Goal: Find specific page/section

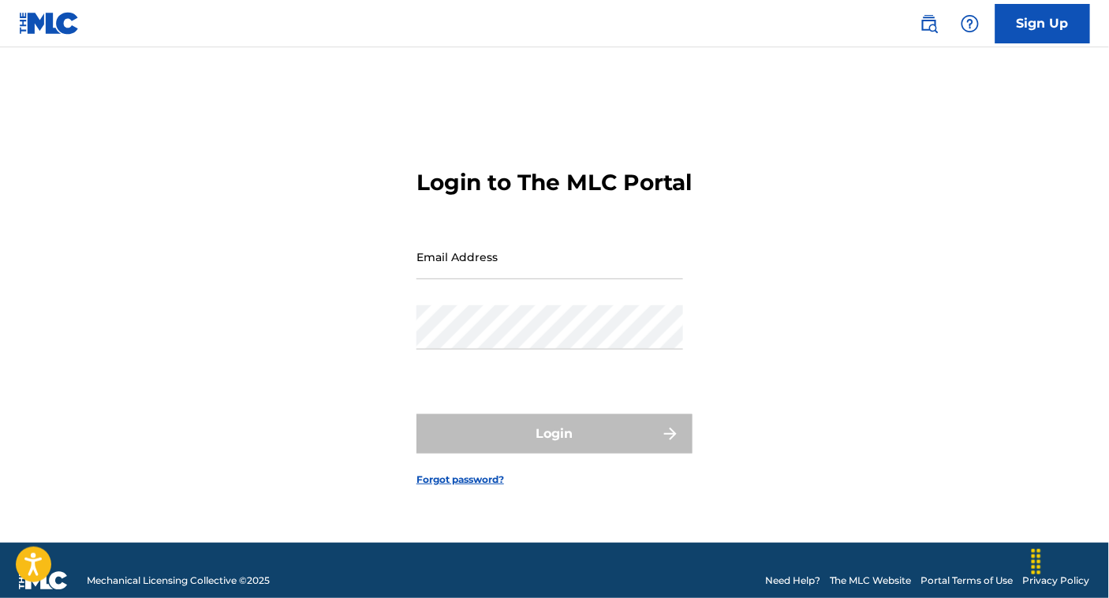
type input "[EMAIL_ADDRESS][DOMAIN_NAME]"
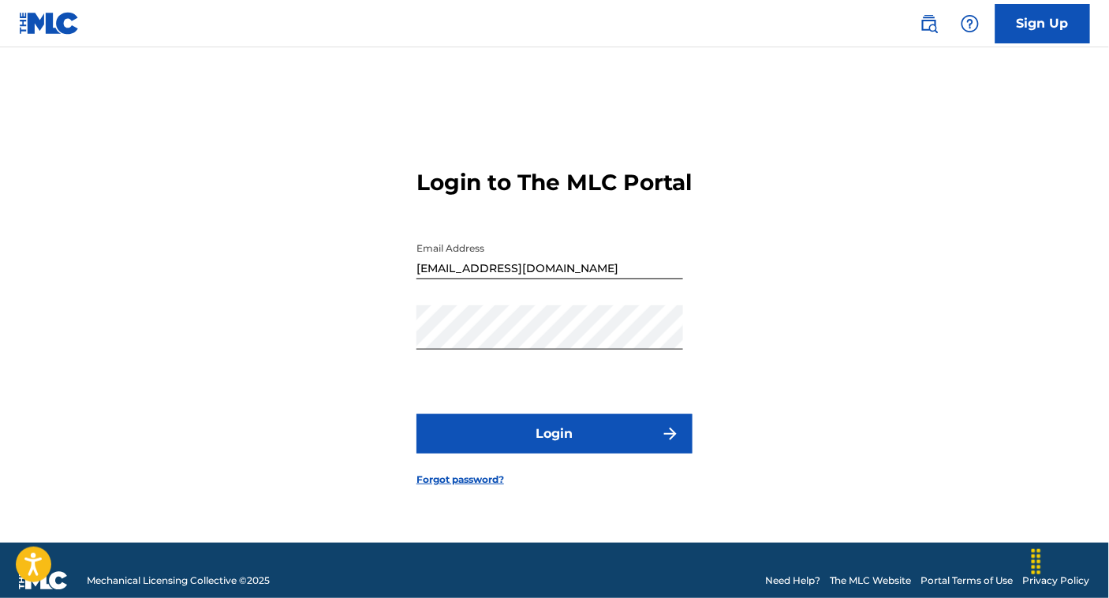
click at [515, 447] on div "Login" at bounding box center [555, 433] width 276 height 39
click at [515, 447] on button "Login" at bounding box center [555, 433] width 276 height 39
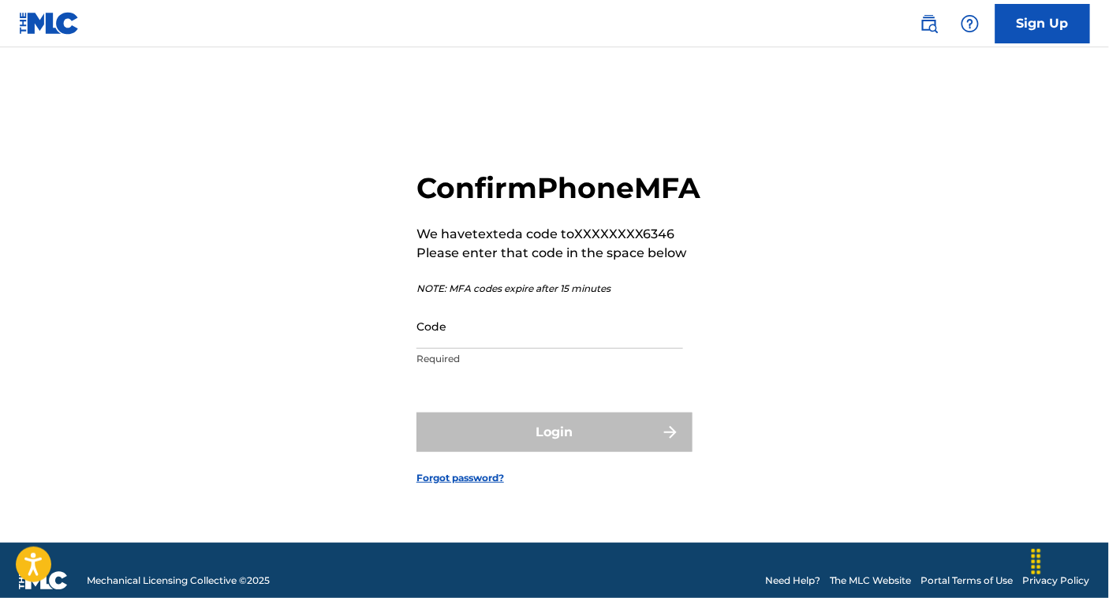
click at [529, 349] on input "Code" at bounding box center [550, 326] width 267 height 45
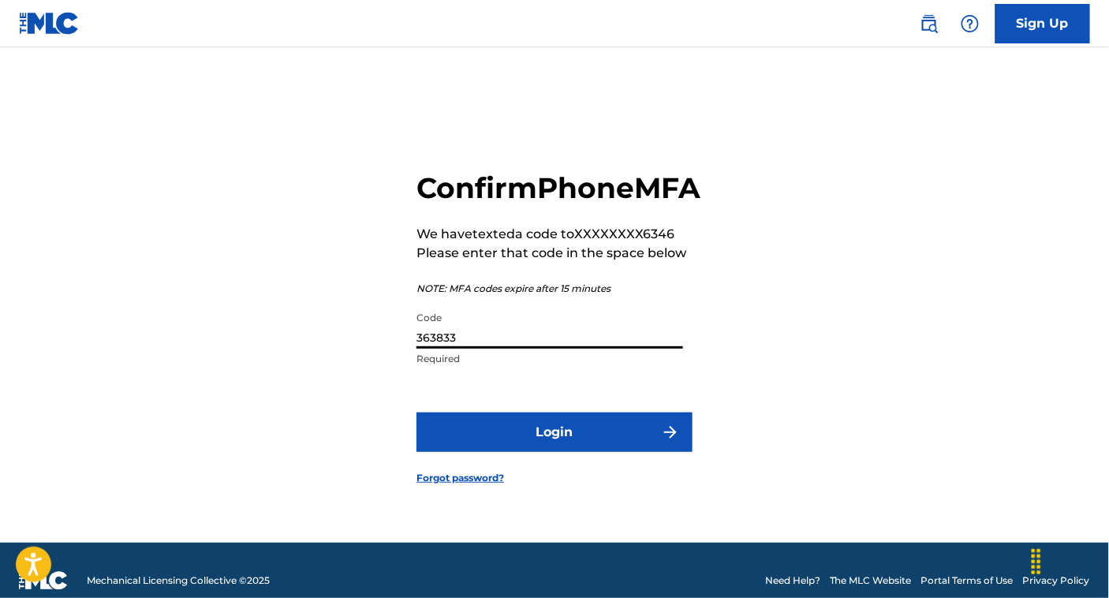
type input "363833"
click at [555, 439] on button "Login" at bounding box center [555, 432] width 276 height 39
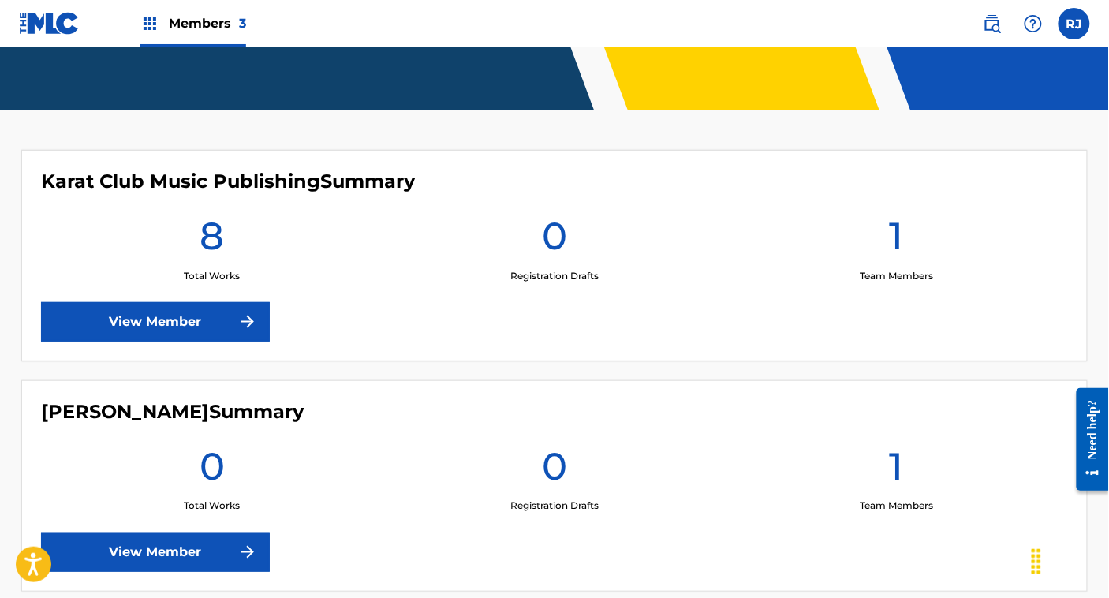
scroll to position [351, 0]
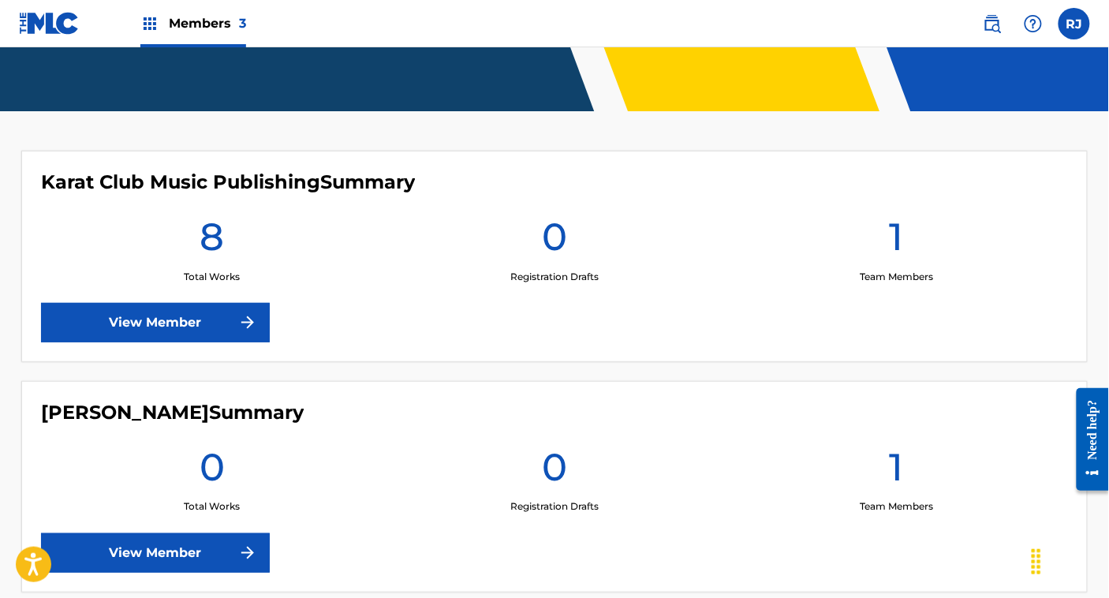
click at [257, 331] on link "View Member" at bounding box center [155, 322] width 229 height 39
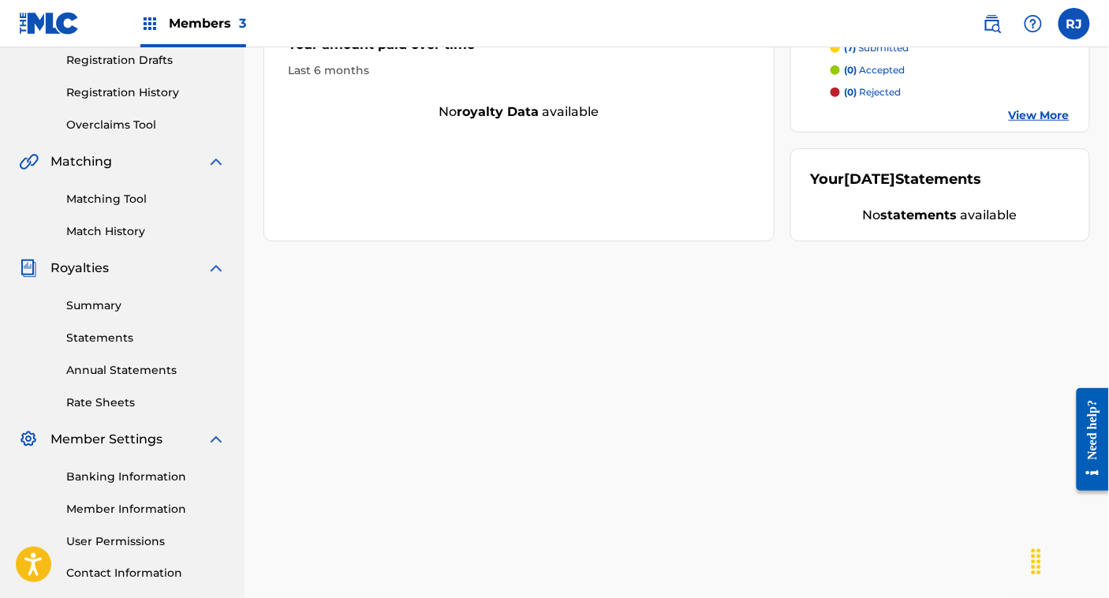
scroll to position [268, 0]
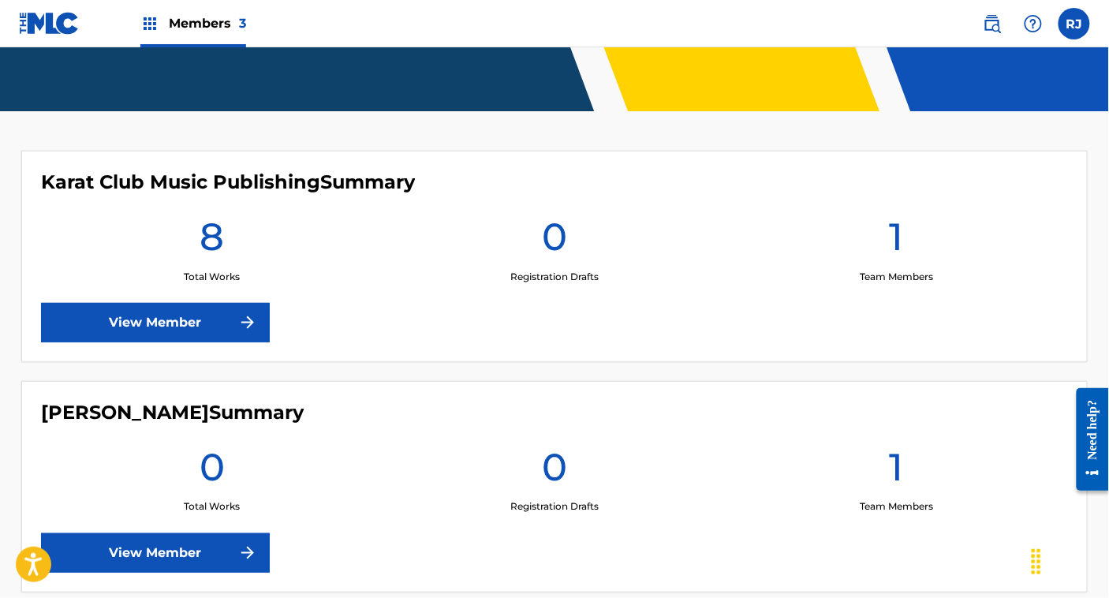
scroll to position [668, 0]
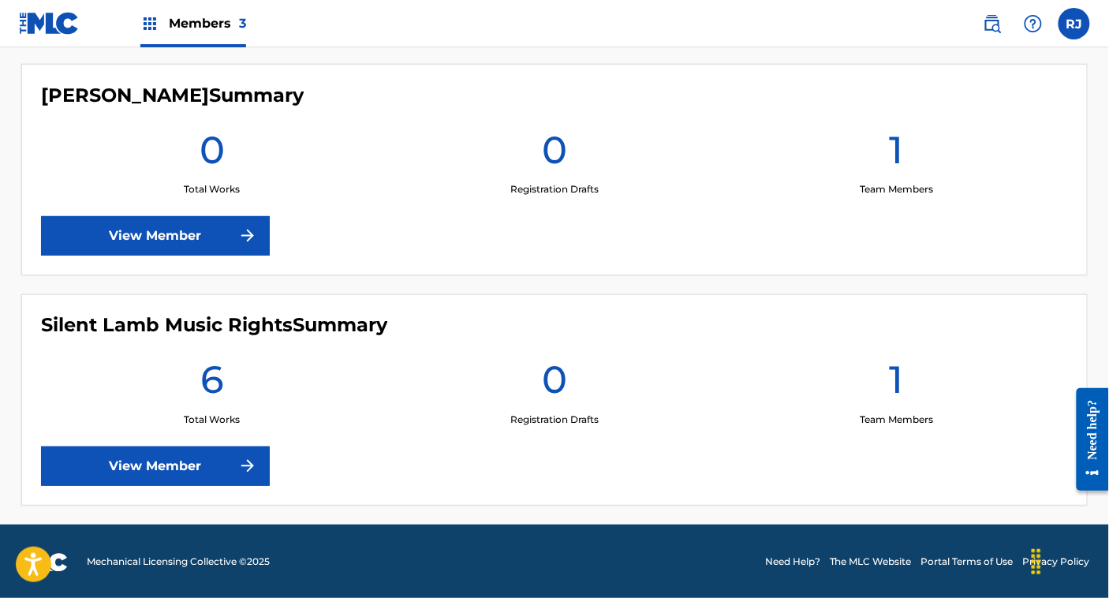
click at [206, 452] on link "View Member" at bounding box center [155, 466] width 229 height 39
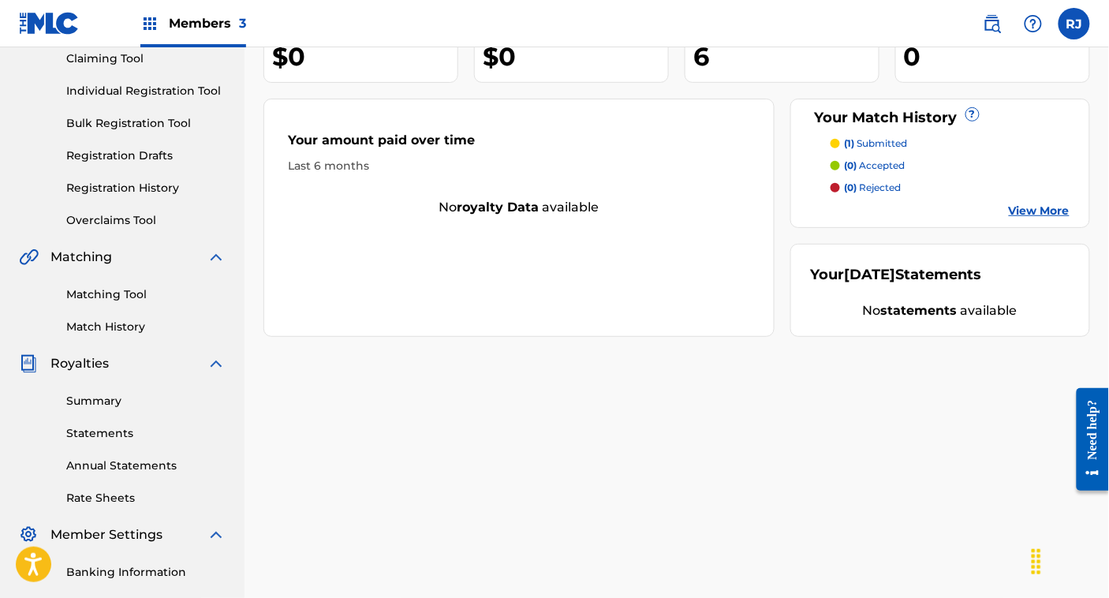
scroll to position [174, 0]
